Goal: Find specific page/section: Find specific page/section

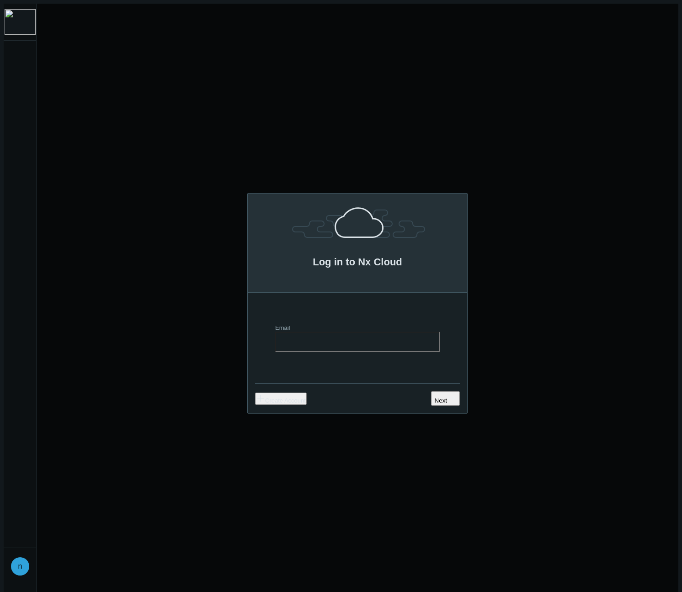
click at [17, 18] on img at bounding box center [20, 22] width 31 height 26
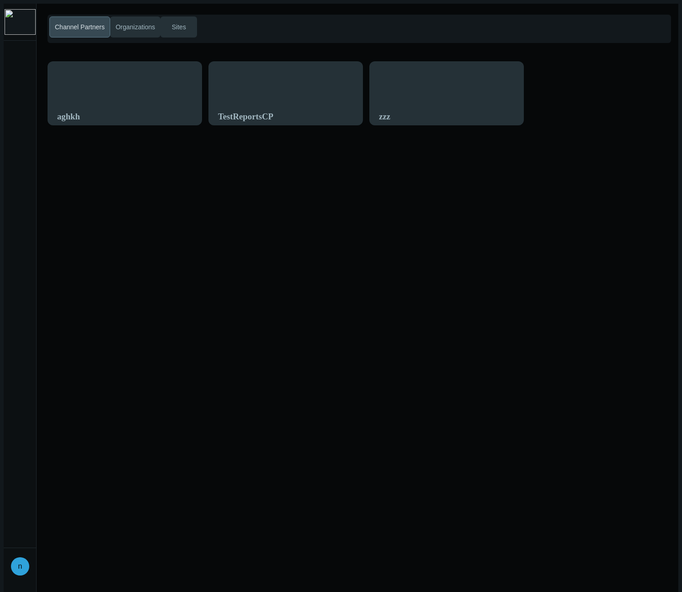
click at [19, 20] on img at bounding box center [20, 22] width 31 height 26
click at [173, 25] on span "Sites" at bounding box center [179, 27] width 18 height 10
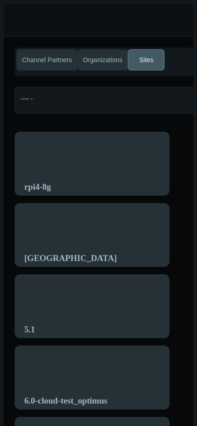
click at [38, 22] on header "n" at bounding box center [102, 20] width 197 height 33
click at [37, 22] on header "n" at bounding box center [102, 20] width 197 height 33
